Goal: Transaction & Acquisition: Purchase product/service

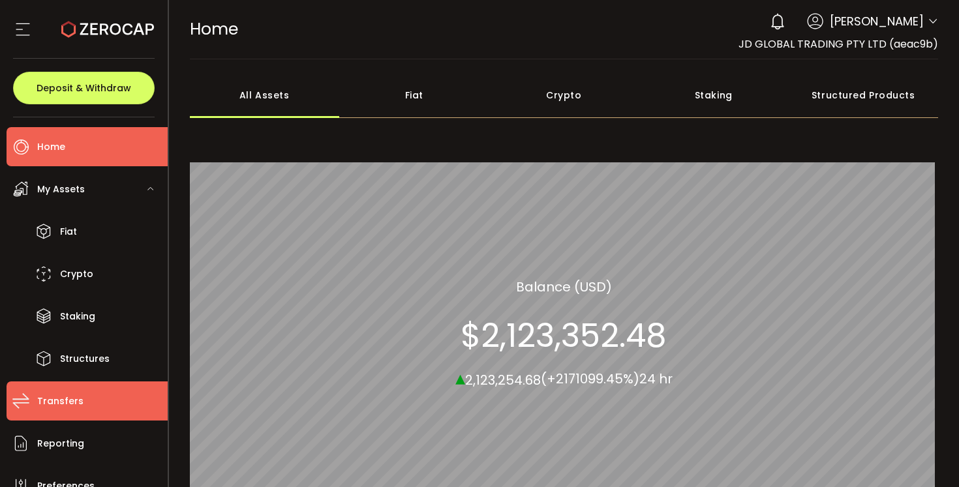
click at [76, 401] on span "Transfers" at bounding box center [60, 401] width 46 height 19
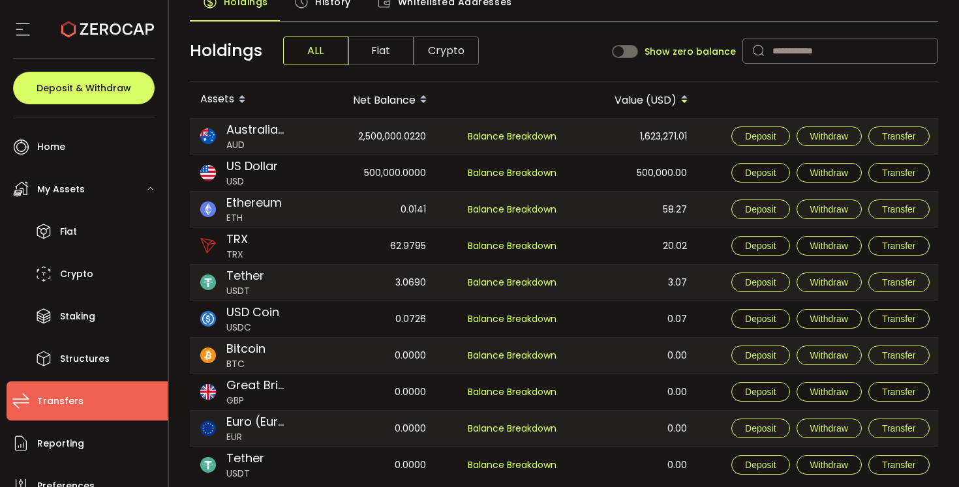
scroll to position [126, 0]
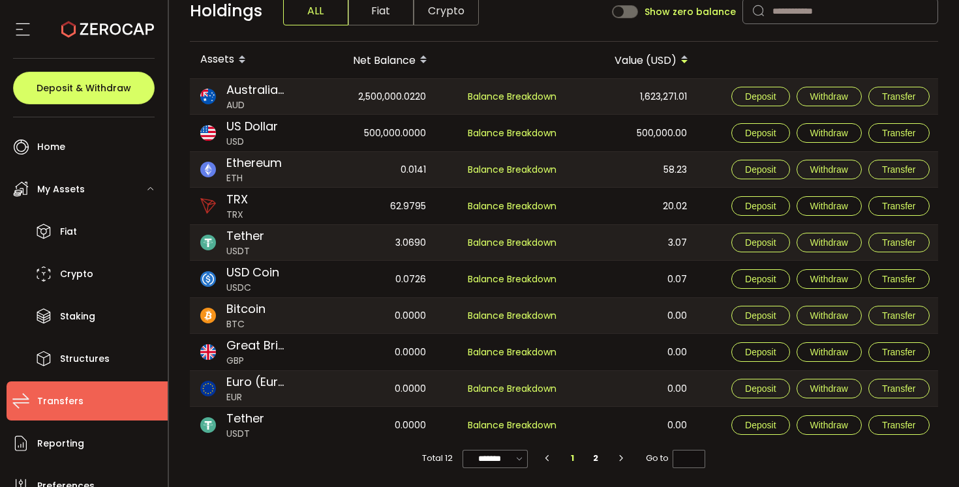
scroll to position [126, 0]
click at [842, 134] on span "Withdraw" at bounding box center [829, 133] width 38 height 10
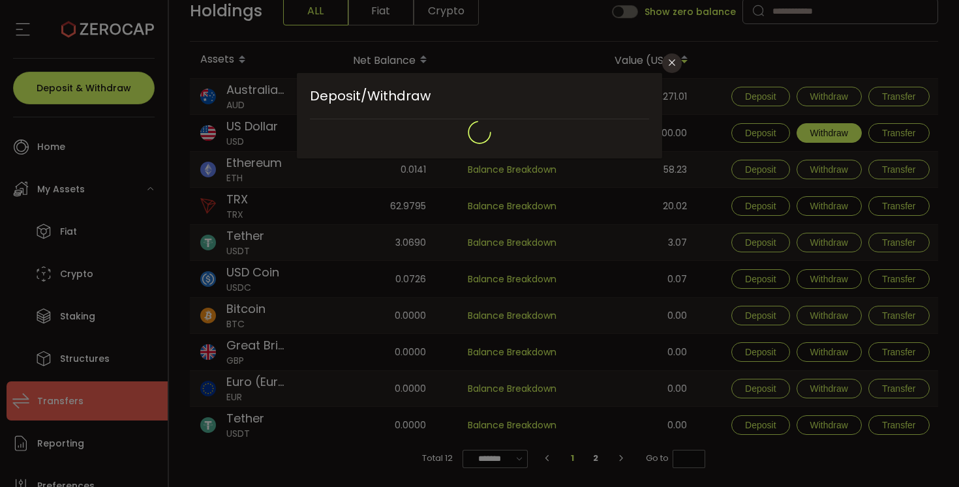
type input "**********"
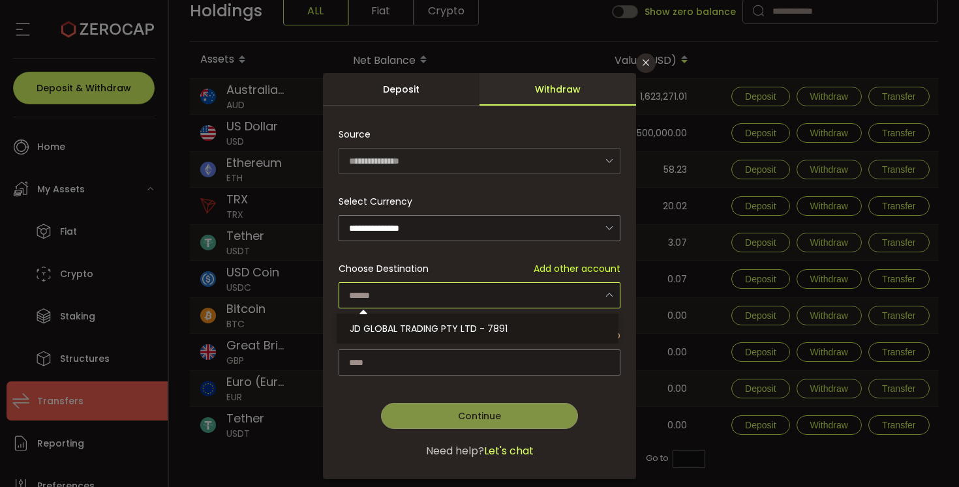
click at [396, 293] on input "dialog" at bounding box center [479, 295] width 282 height 26
click at [646, 63] on icon "Close" at bounding box center [645, 62] width 10 height 10
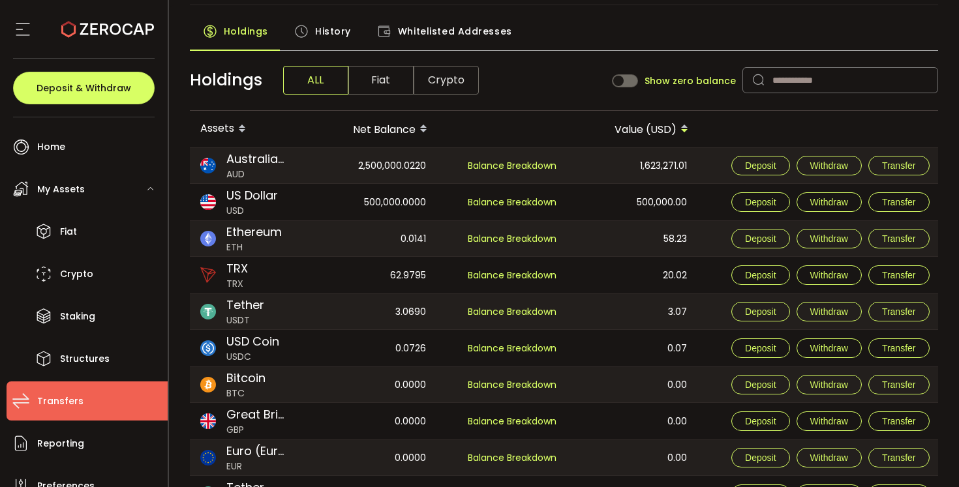
scroll to position [3, 0]
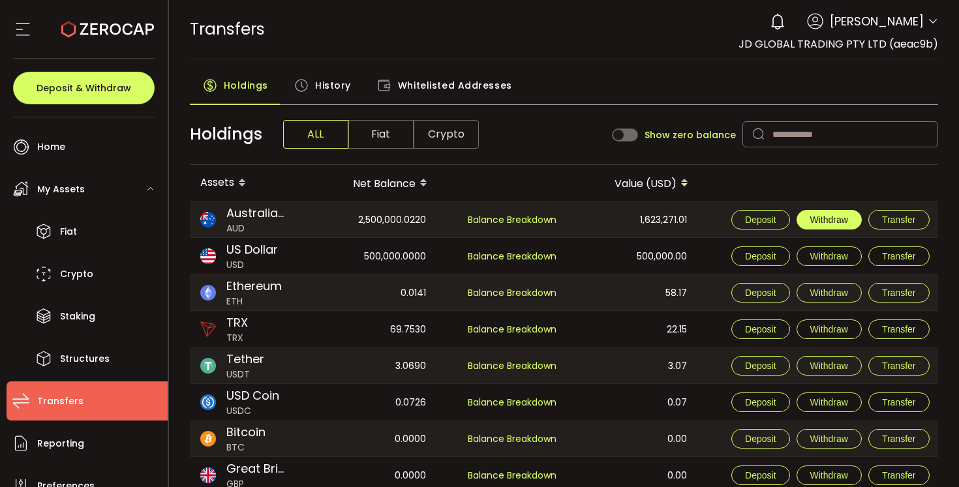
click at [829, 225] on button "Withdraw" at bounding box center [828, 220] width 65 height 20
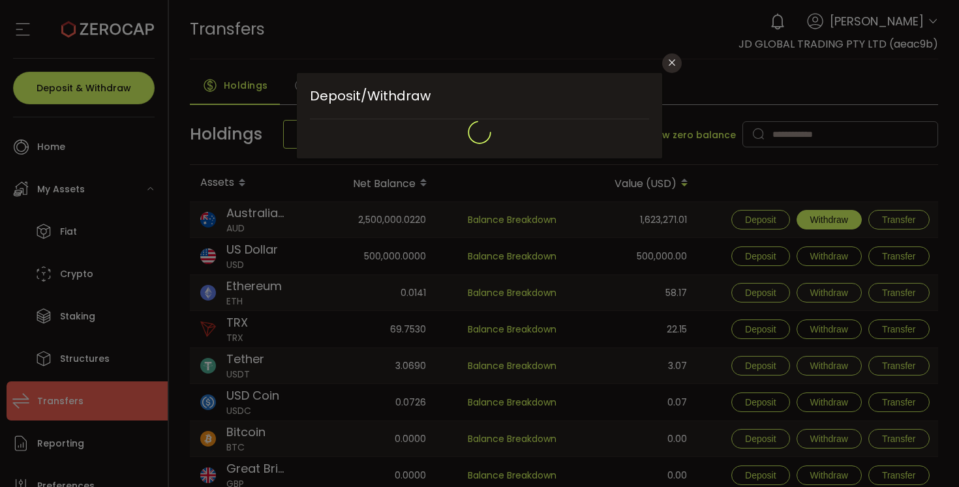
type input "**********"
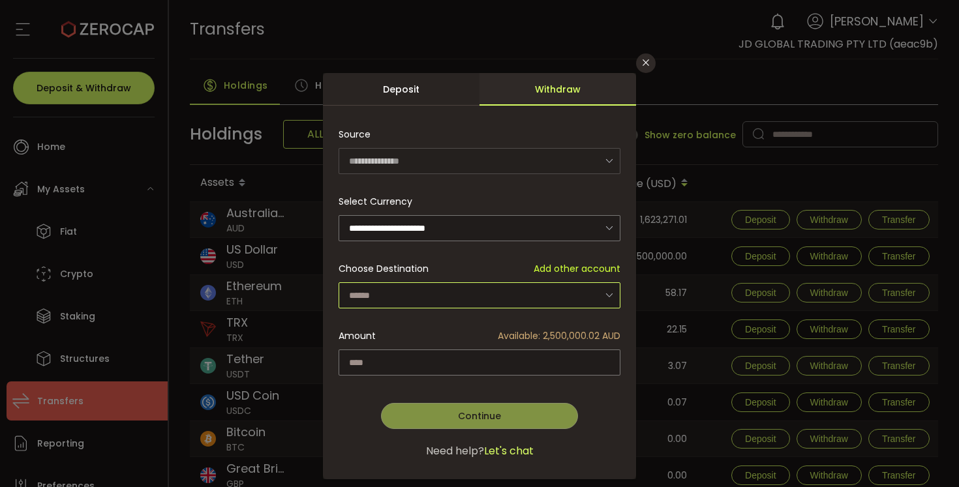
click at [420, 286] on input "dialog" at bounding box center [479, 295] width 282 height 26
click at [404, 322] on span "JD GLOBAL TRADING PTY LTD - 8284" at bounding box center [429, 328] width 161 height 13
type input "**********"
click at [406, 359] on input "dialog" at bounding box center [479, 362] width 282 height 26
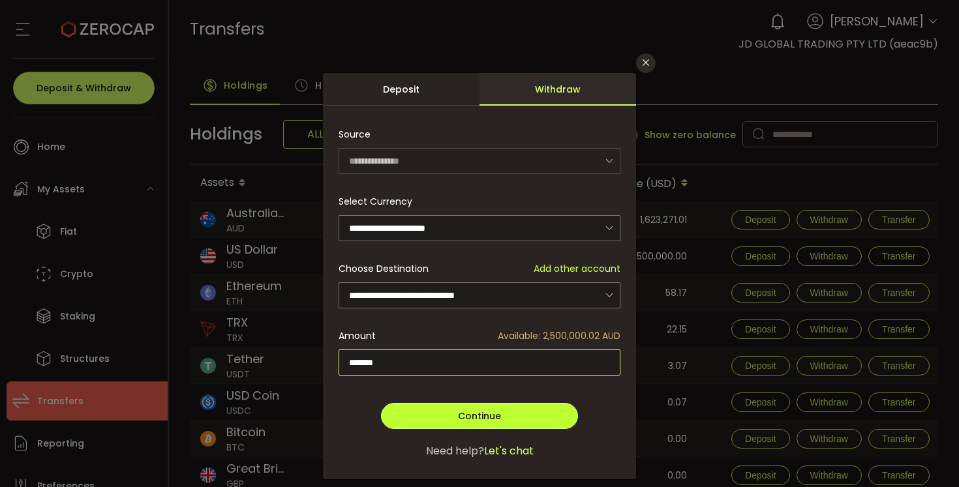
type input "*******"
click at [476, 403] on button "Continue" at bounding box center [479, 416] width 197 height 26
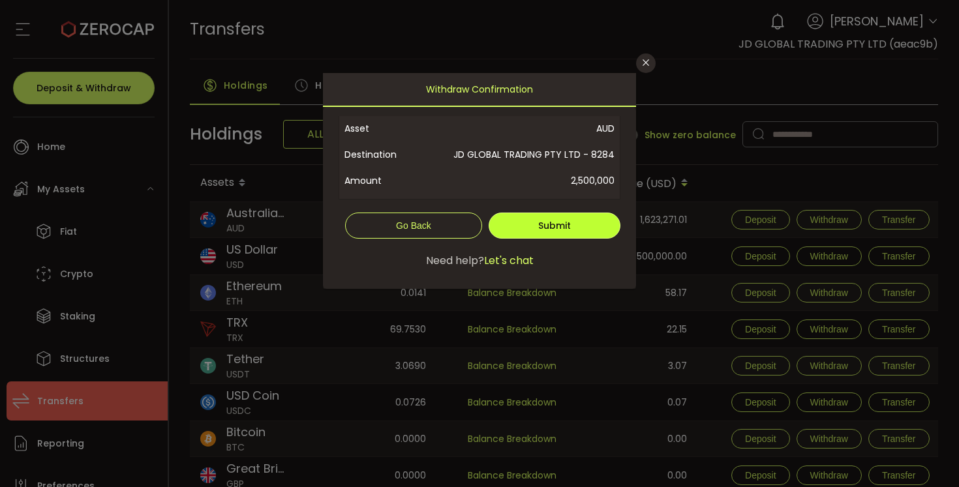
click at [543, 221] on span "Submit" at bounding box center [554, 225] width 33 height 13
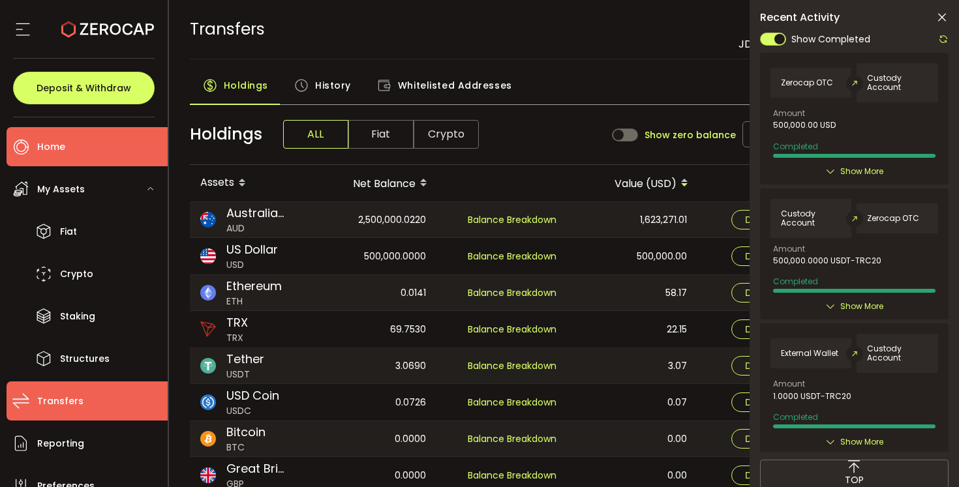
click at [62, 147] on span "Home" at bounding box center [51, 147] width 28 height 19
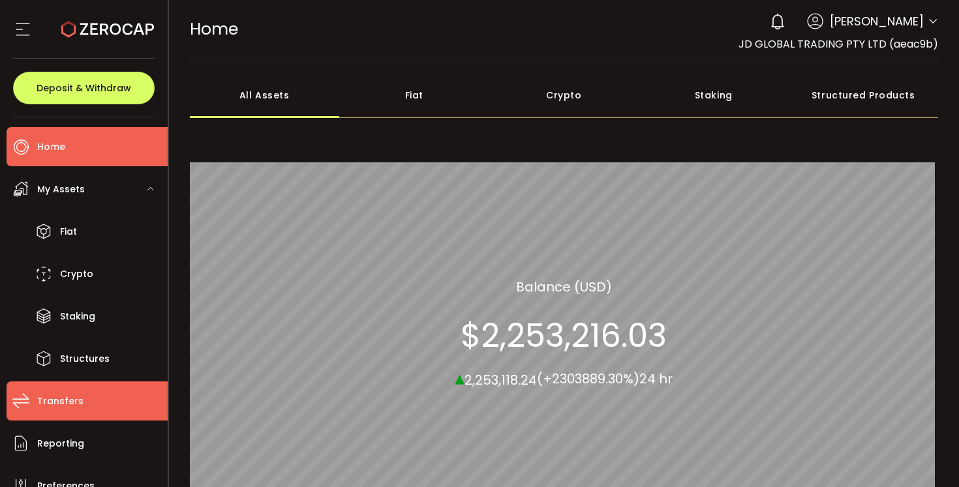
click at [87, 400] on li "Transfers" at bounding box center [87, 400] width 161 height 39
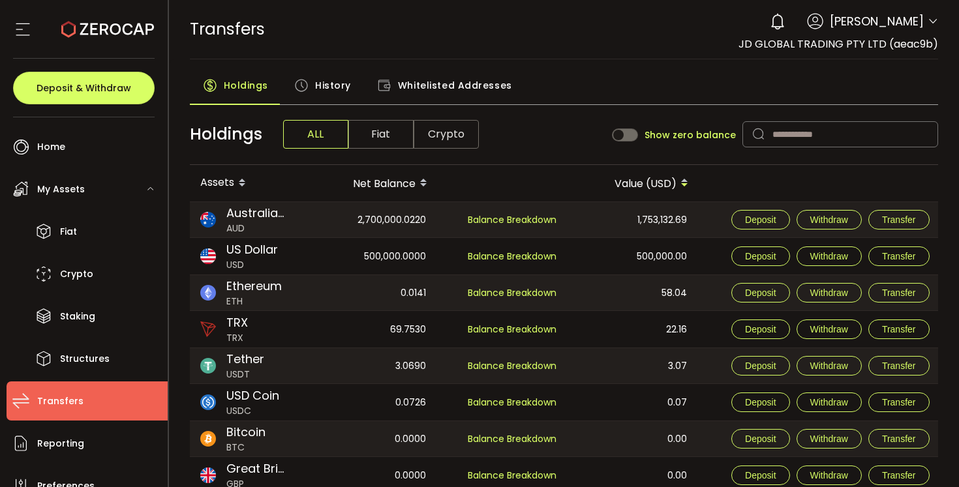
click at [328, 87] on span "History" at bounding box center [333, 85] width 36 height 26
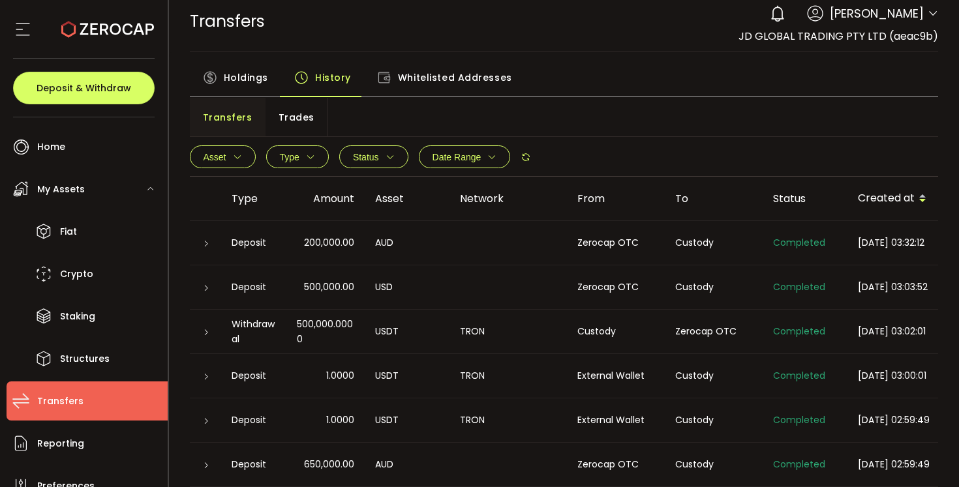
scroll to position [10, 0]
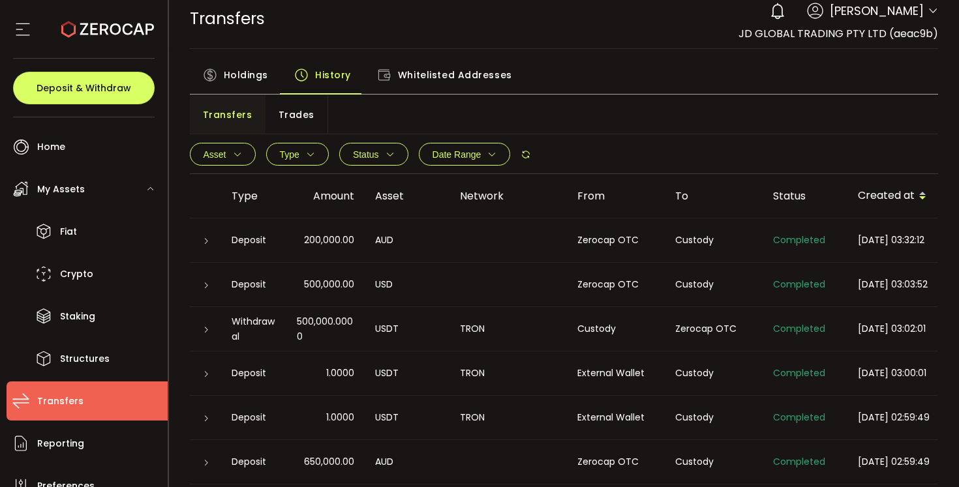
click at [227, 110] on span "Transfers" at bounding box center [228, 115] width 50 height 26
click at [299, 115] on span "Trades" at bounding box center [296, 115] width 36 height 26
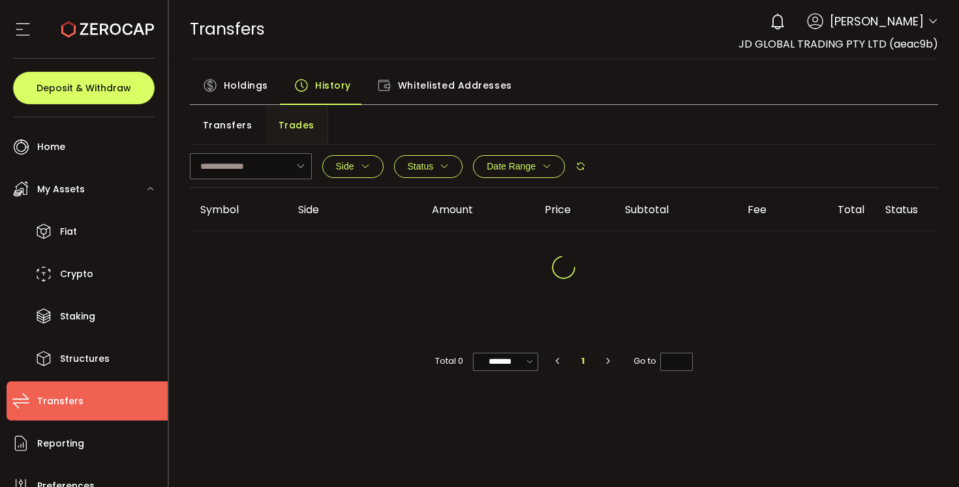
scroll to position [0, 0]
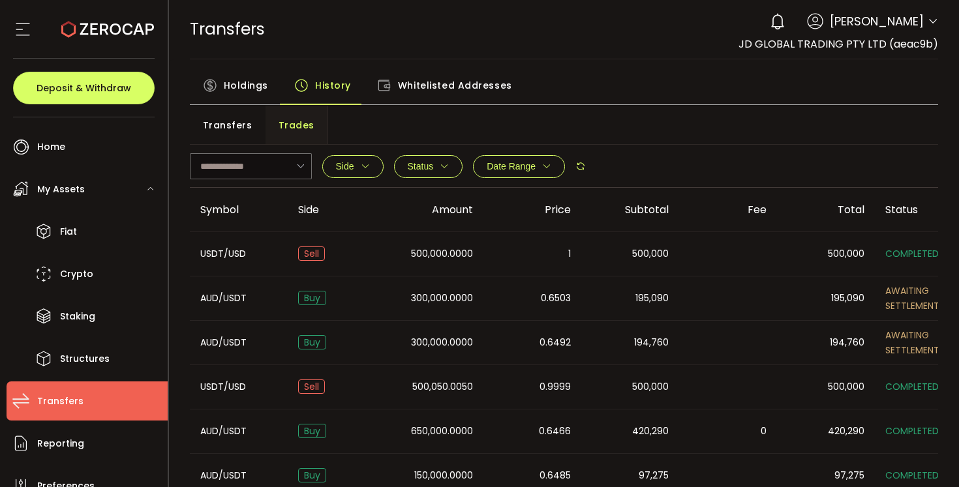
click at [225, 122] on span "Transfers" at bounding box center [228, 125] width 50 height 26
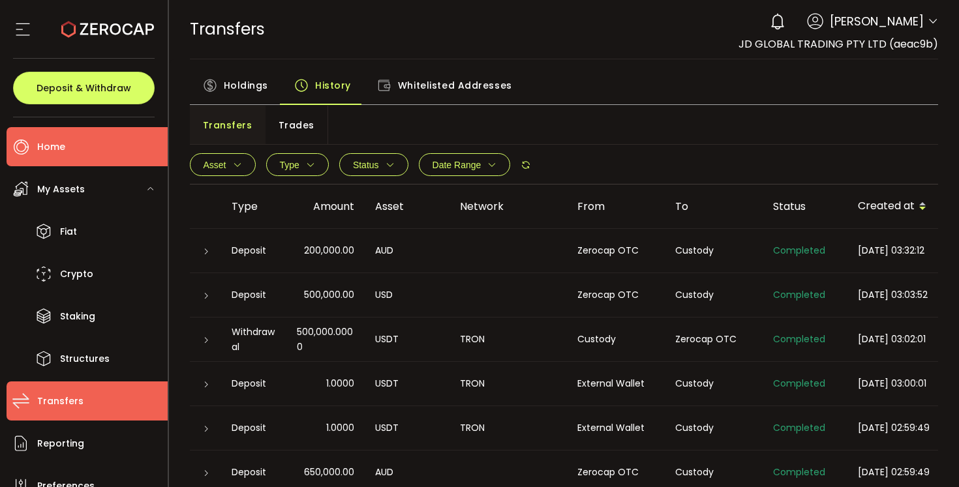
click at [57, 140] on span "Home" at bounding box center [51, 147] width 28 height 19
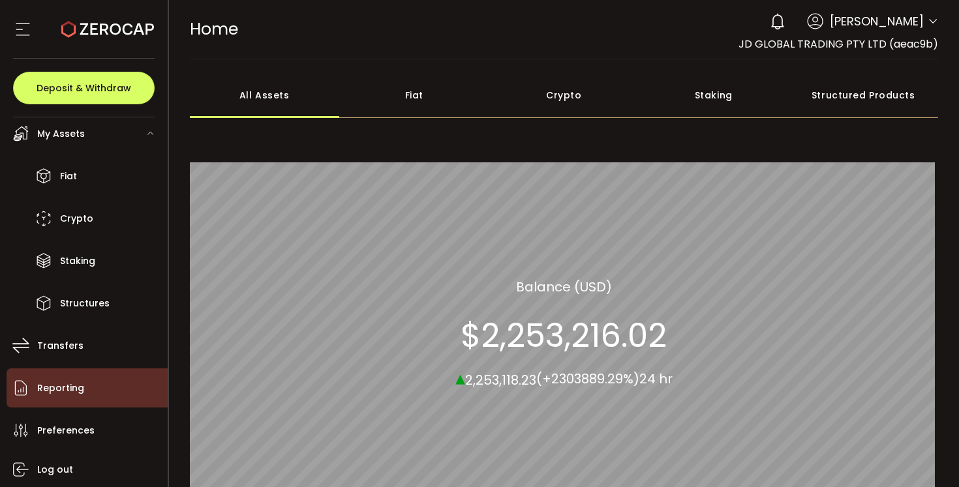
scroll to position [56, 0]
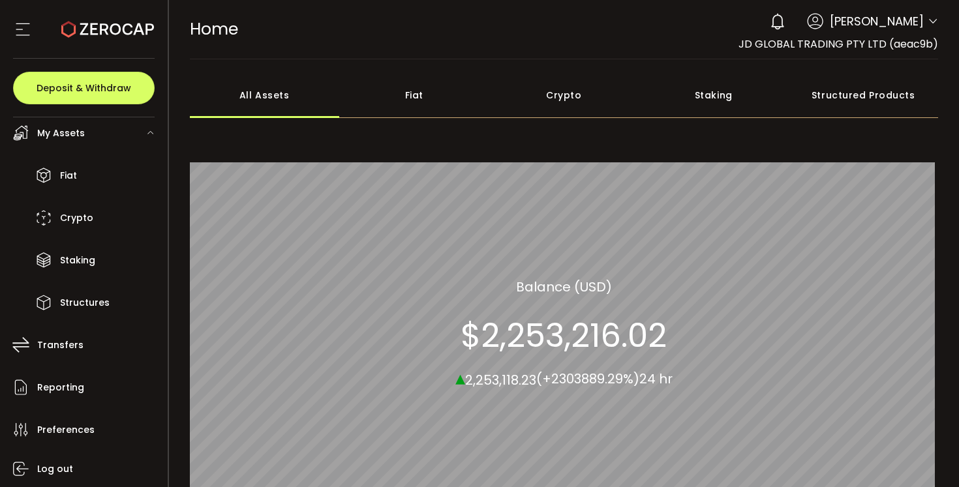
click at [73, 135] on span "My Assets" at bounding box center [61, 133] width 48 height 19
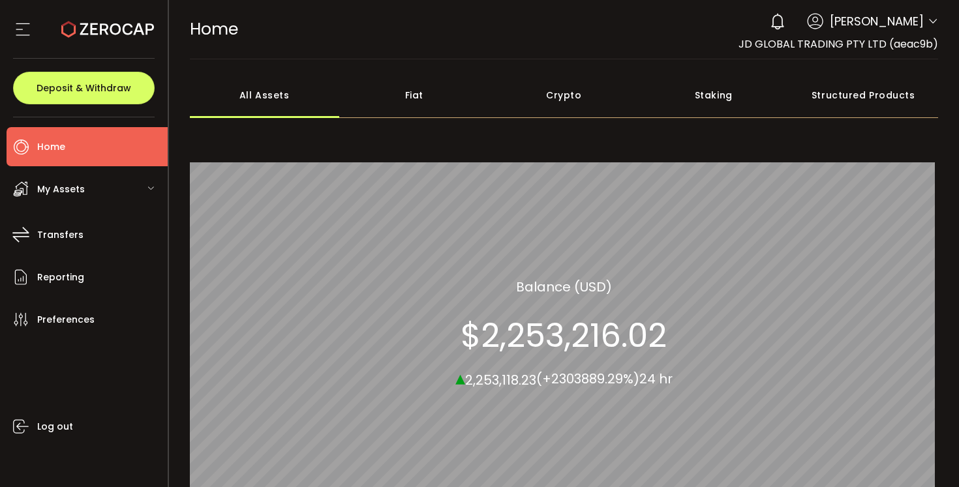
scroll to position [0, 0]
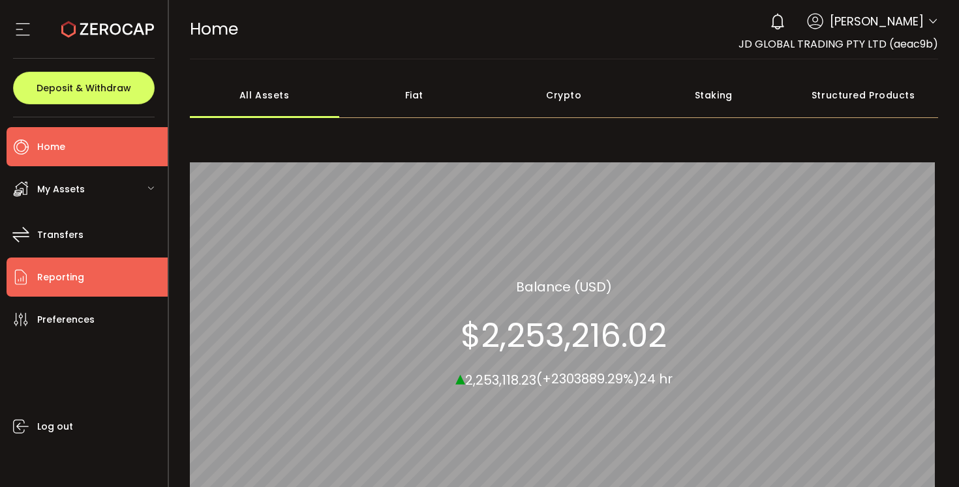
click at [76, 277] on span "Reporting" at bounding box center [60, 277] width 47 height 19
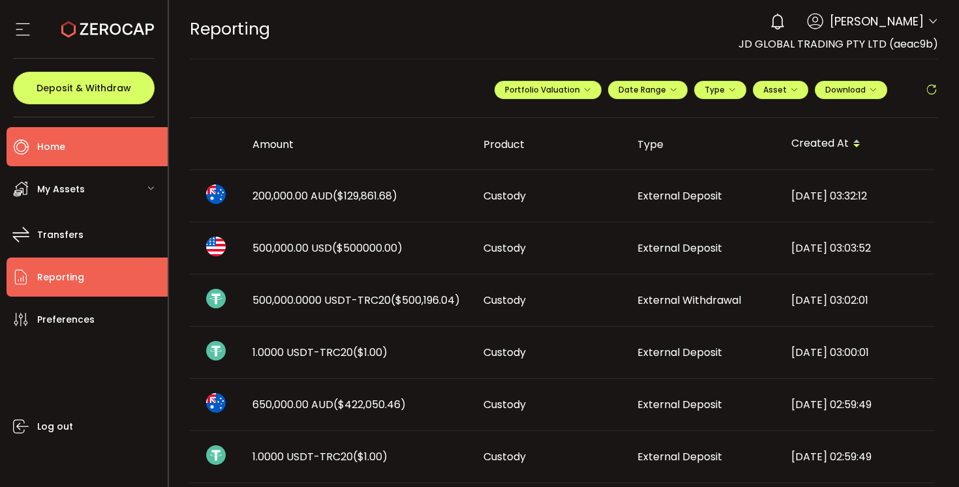
click at [58, 142] on span "Home" at bounding box center [51, 147] width 28 height 19
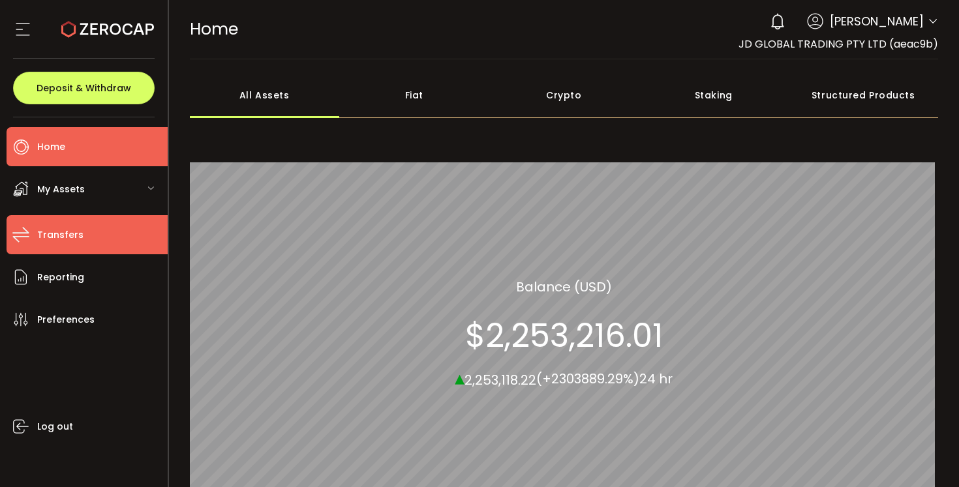
click at [77, 238] on span "Transfers" at bounding box center [60, 235] width 46 height 19
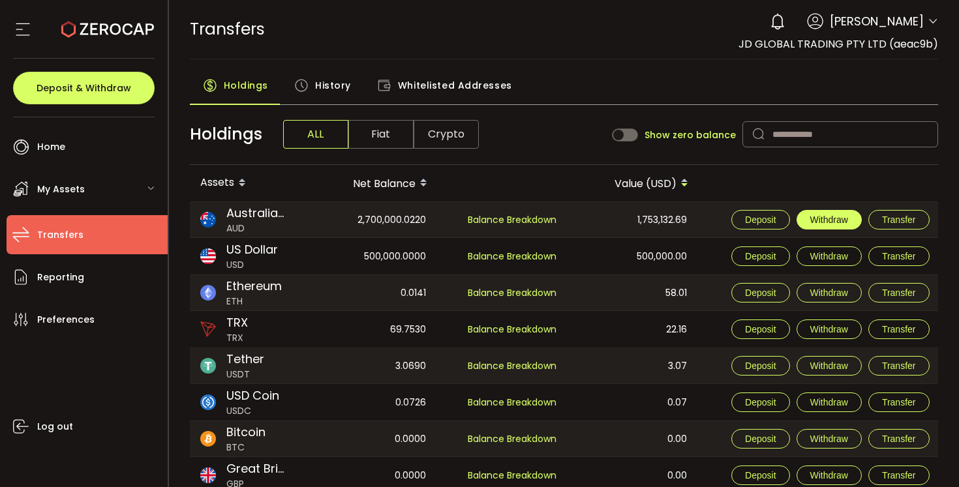
click at [837, 225] on button "Withdraw" at bounding box center [828, 220] width 65 height 20
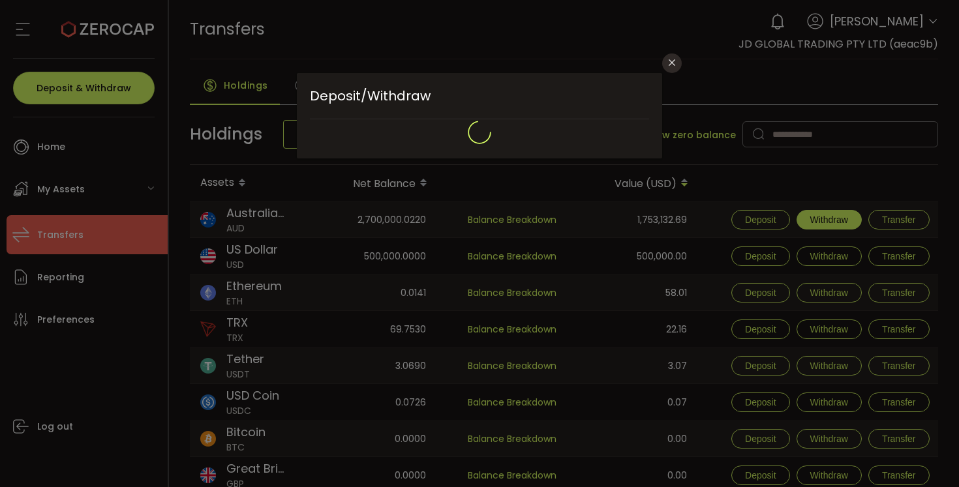
type input "**********"
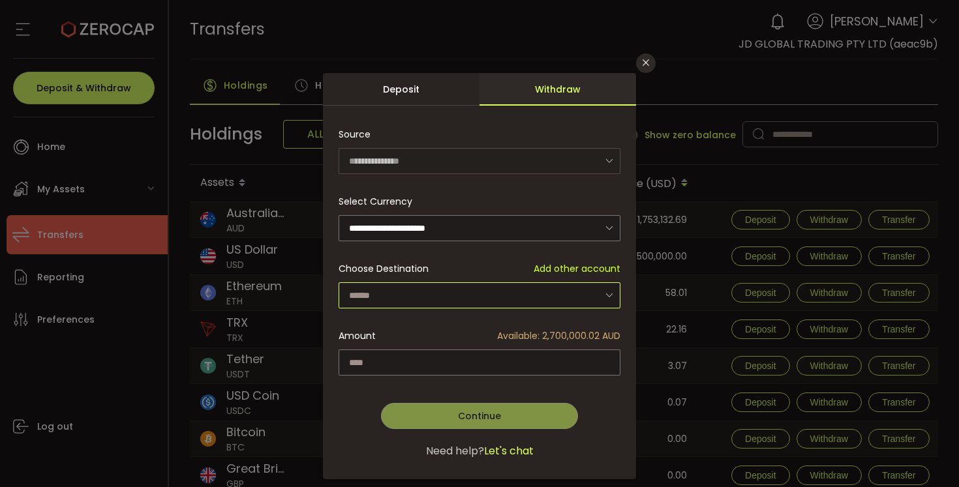
click at [394, 291] on input "dialog" at bounding box center [479, 295] width 282 height 26
click at [396, 323] on span "JD GLOBAL TRADING PTY LTD - 8284" at bounding box center [429, 328] width 161 height 13
type input "**********"
click at [393, 363] on input "dialog" at bounding box center [479, 362] width 282 height 26
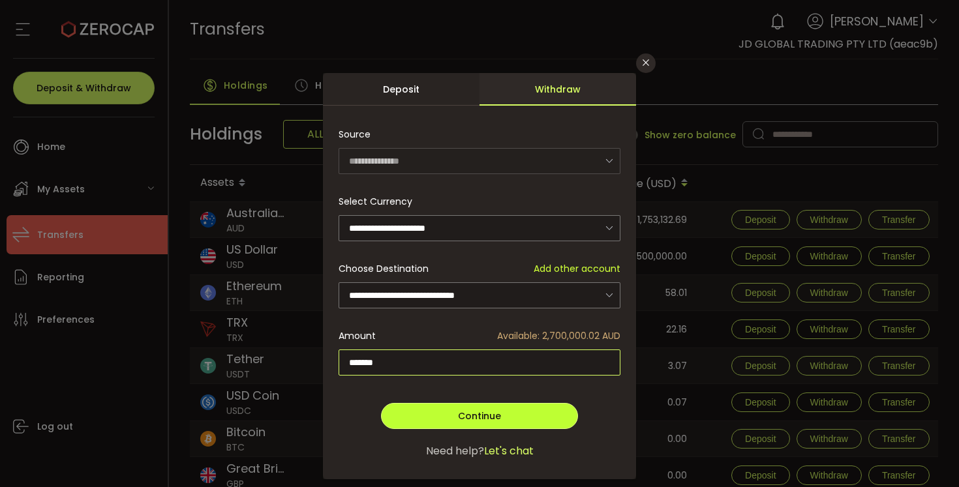
type input "*******"
click at [438, 409] on button "Continue" at bounding box center [479, 416] width 197 height 26
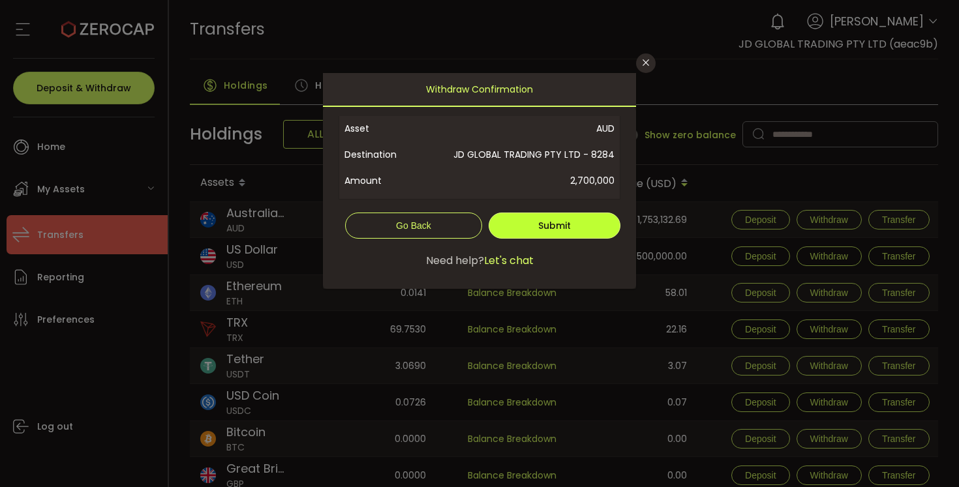
click at [571, 219] on button "Submit" at bounding box center [554, 226] width 132 height 26
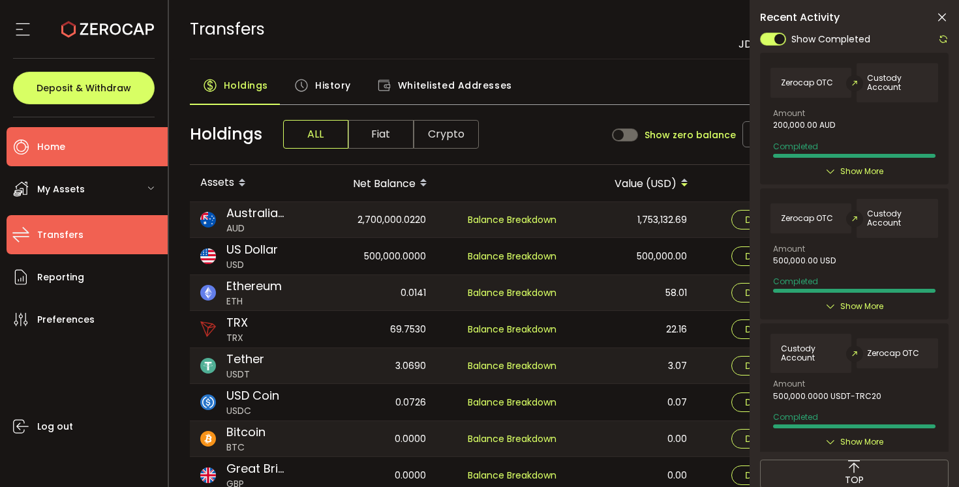
click at [47, 142] on span "Home" at bounding box center [51, 147] width 28 height 19
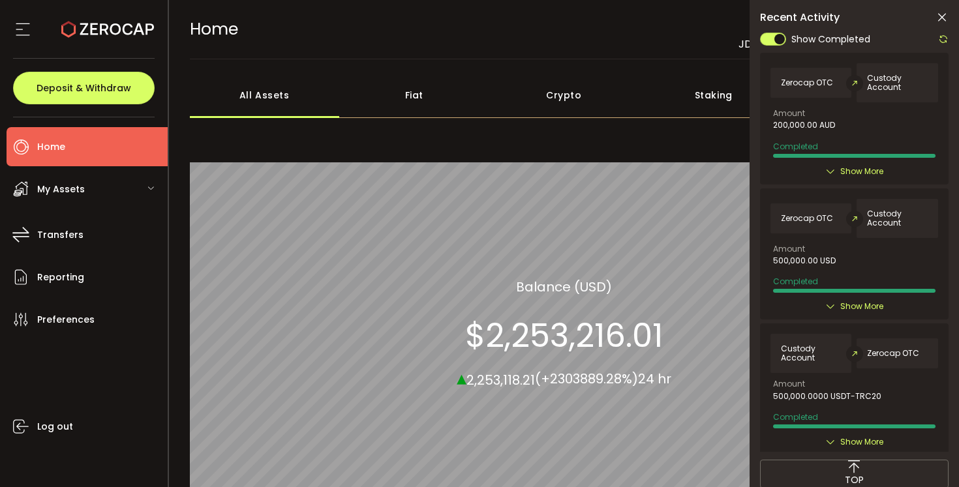
click at [940, 17] on icon at bounding box center [941, 17] width 13 height 13
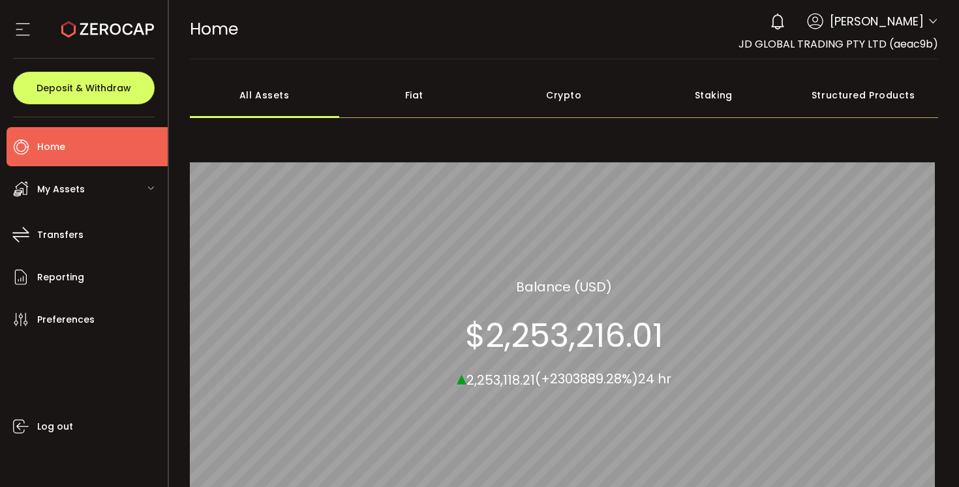
click at [68, 190] on span "My Assets" at bounding box center [61, 189] width 48 height 19
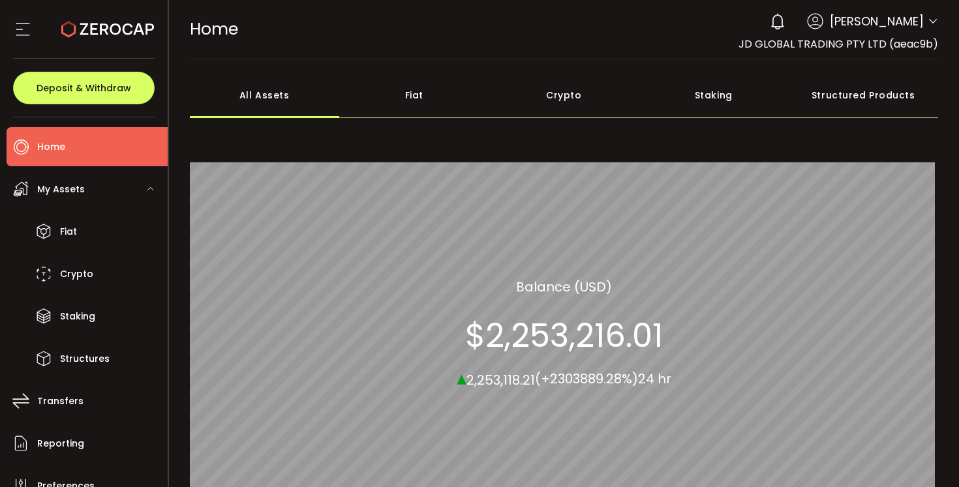
click at [70, 145] on li "Home" at bounding box center [87, 146] width 161 height 39
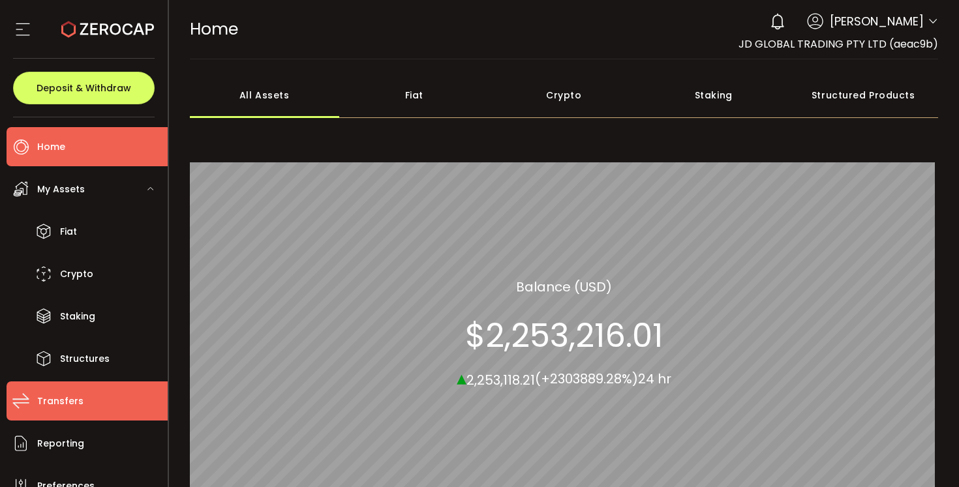
click at [82, 398] on li "Transfers" at bounding box center [87, 400] width 161 height 39
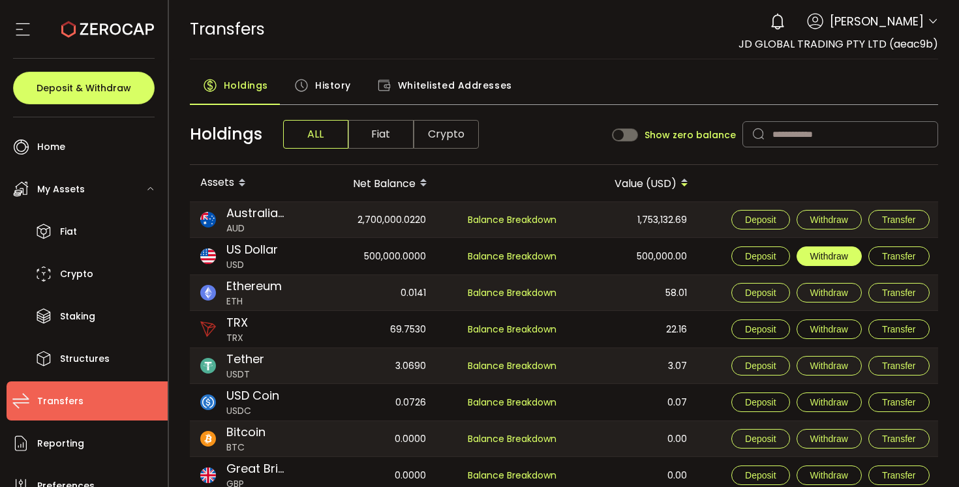
click at [829, 258] on span "Withdraw" at bounding box center [829, 256] width 38 height 10
type input "***"
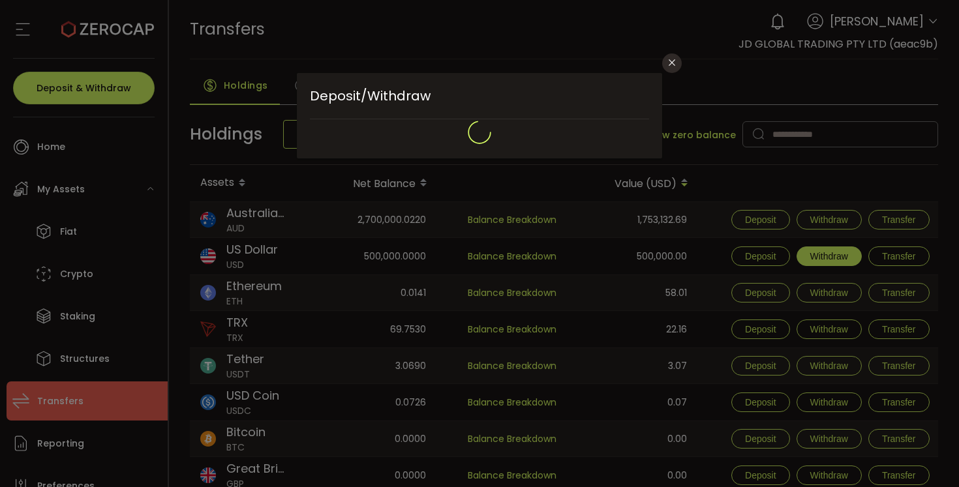
type input "**********"
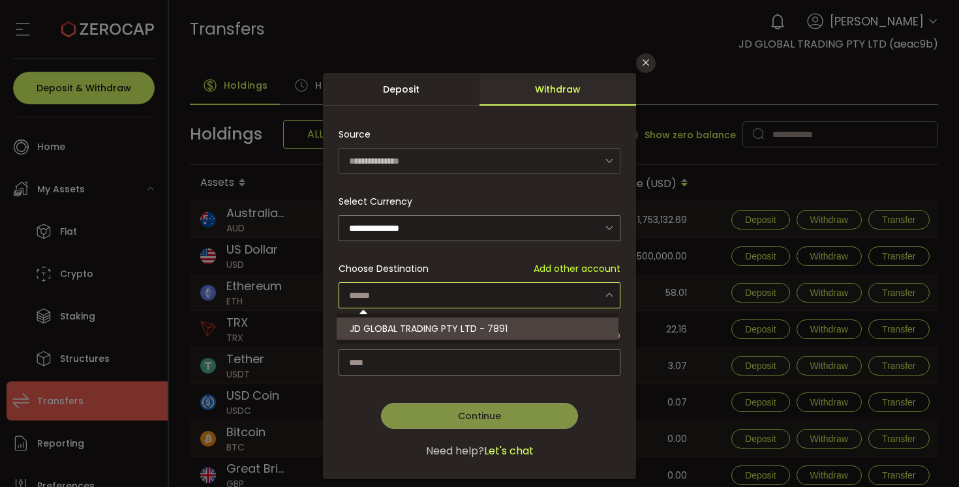
click at [569, 291] on input "dialog" at bounding box center [479, 295] width 282 height 26
click at [643, 61] on icon "Close" at bounding box center [645, 62] width 10 height 10
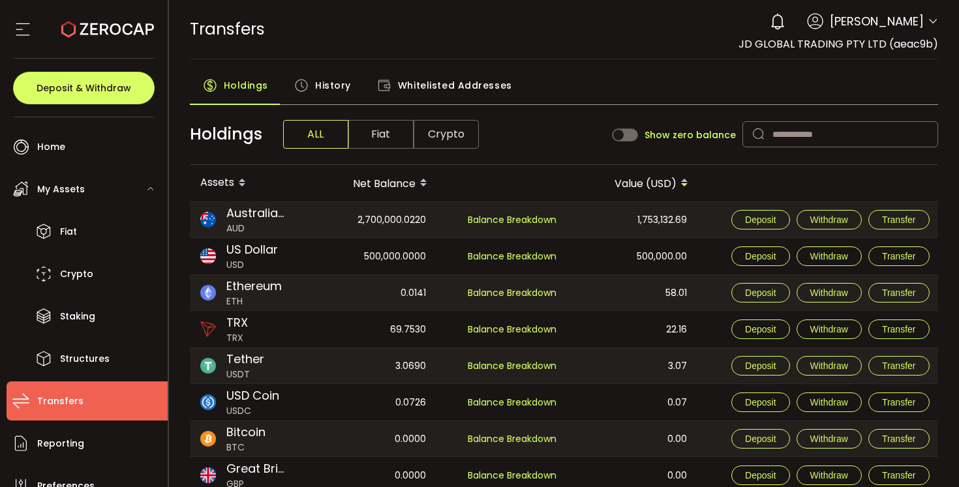
click at [932, 26] on icon at bounding box center [932, 21] width 10 height 10
click at [24, 31] on icon at bounding box center [23, 30] width 20 height 20
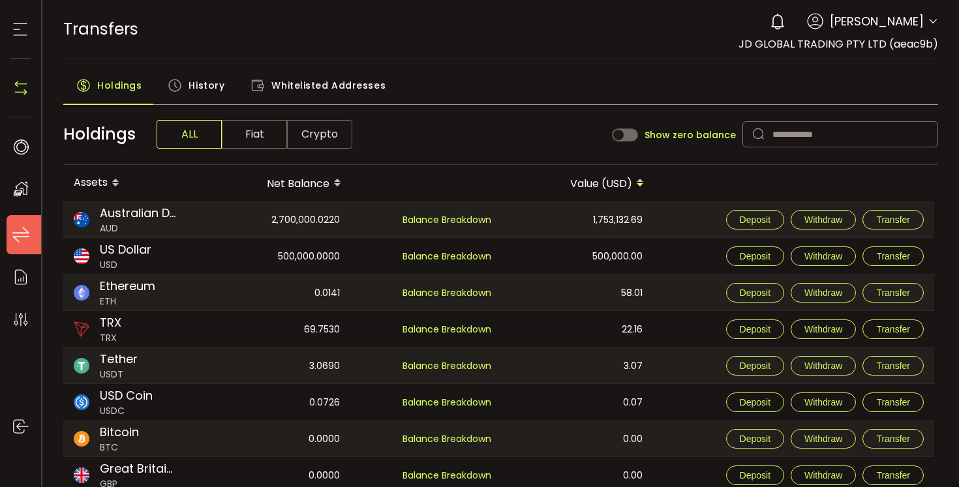
click at [24, 31] on icon at bounding box center [20, 30] width 20 height 20
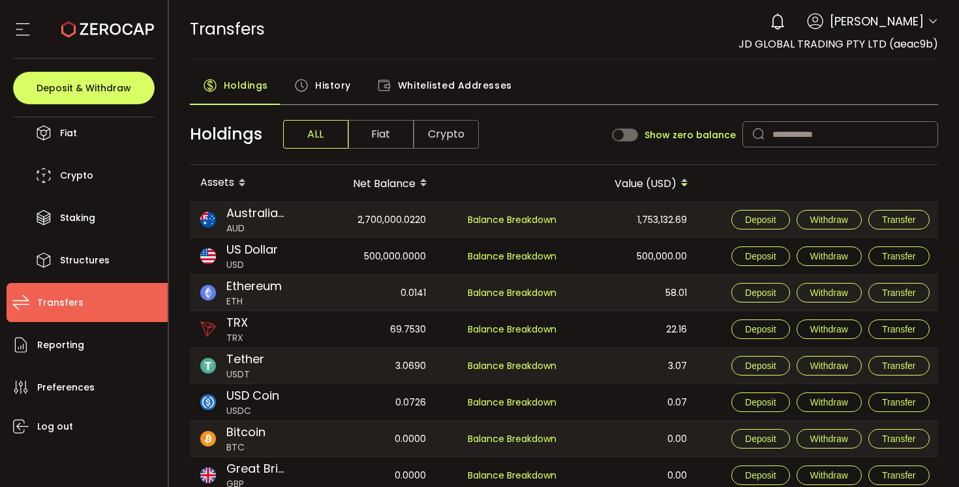
scroll to position [96, 0]
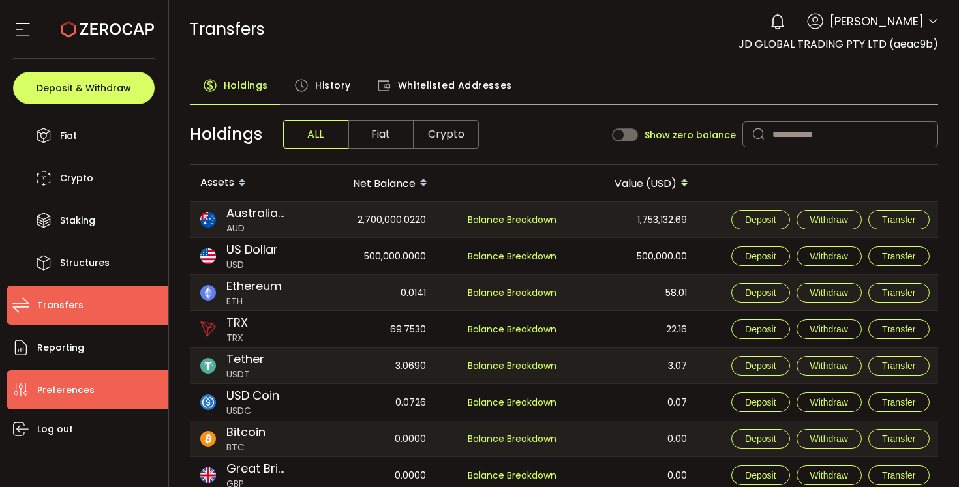
click at [98, 390] on li "Preferences" at bounding box center [87, 389] width 161 height 39
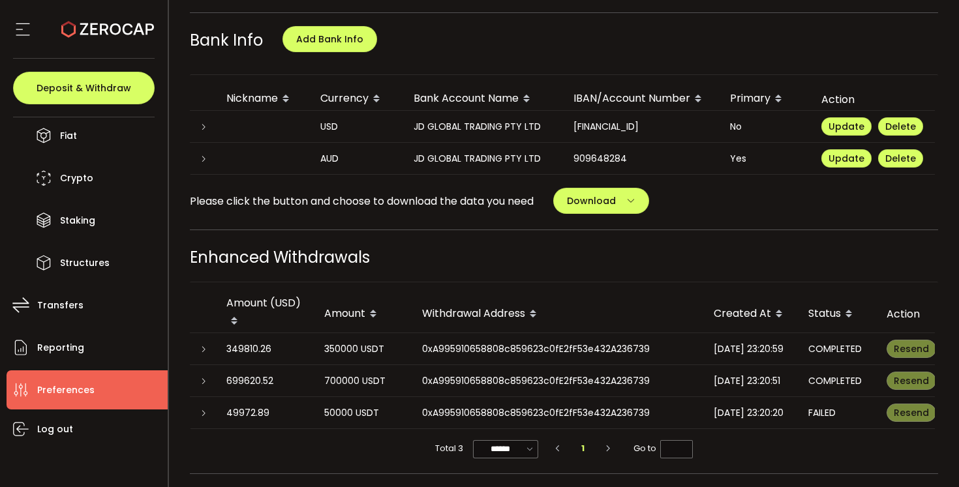
scroll to position [612, 0]
